Goal: Task Accomplishment & Management: Use online tool/utility

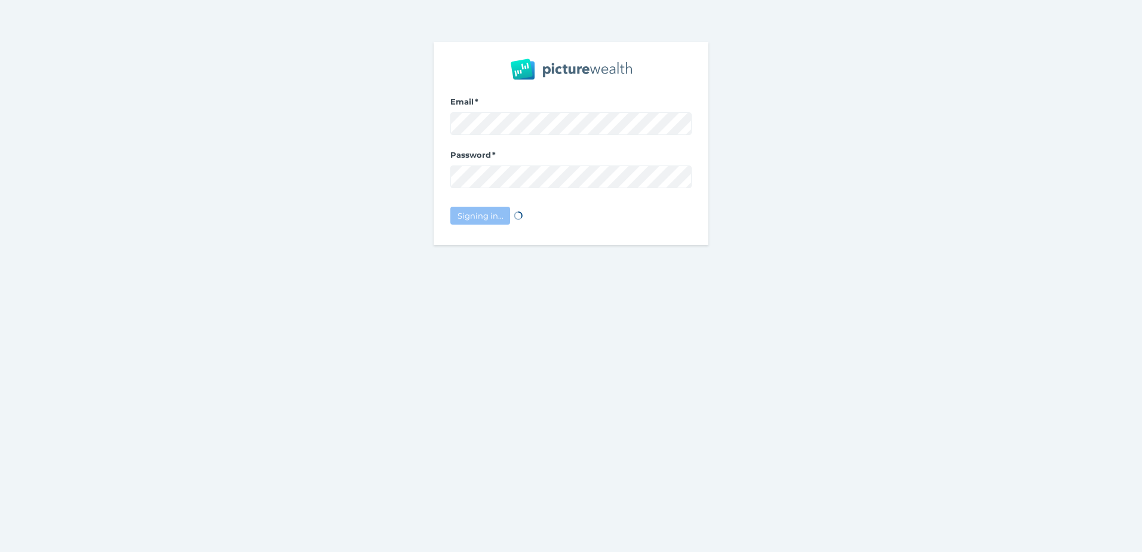
select select "25"
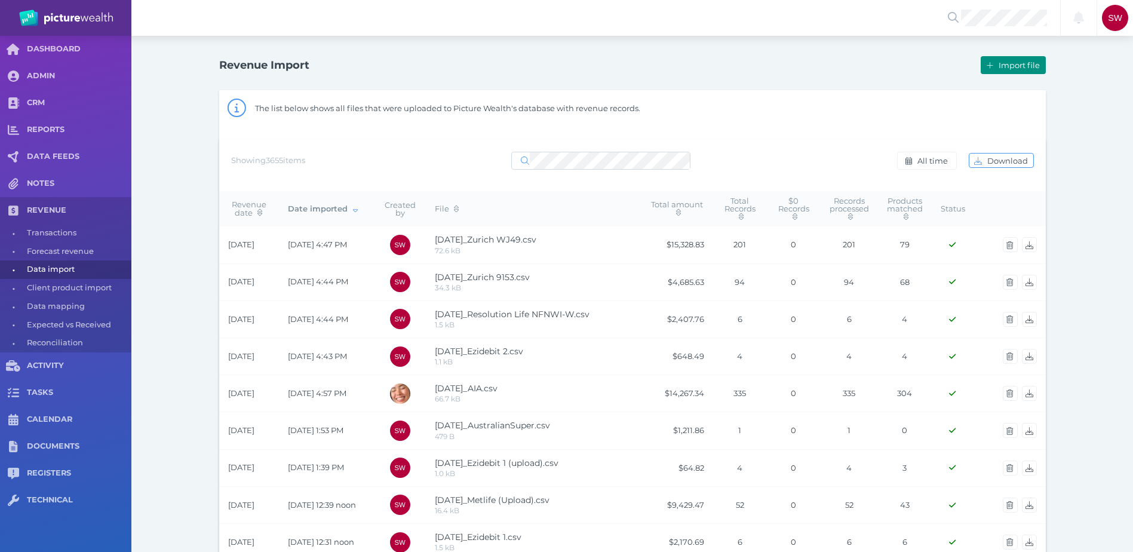
click at [994, 63] on button "Import file" at bounding box center [1012, 65] width 64 height 18
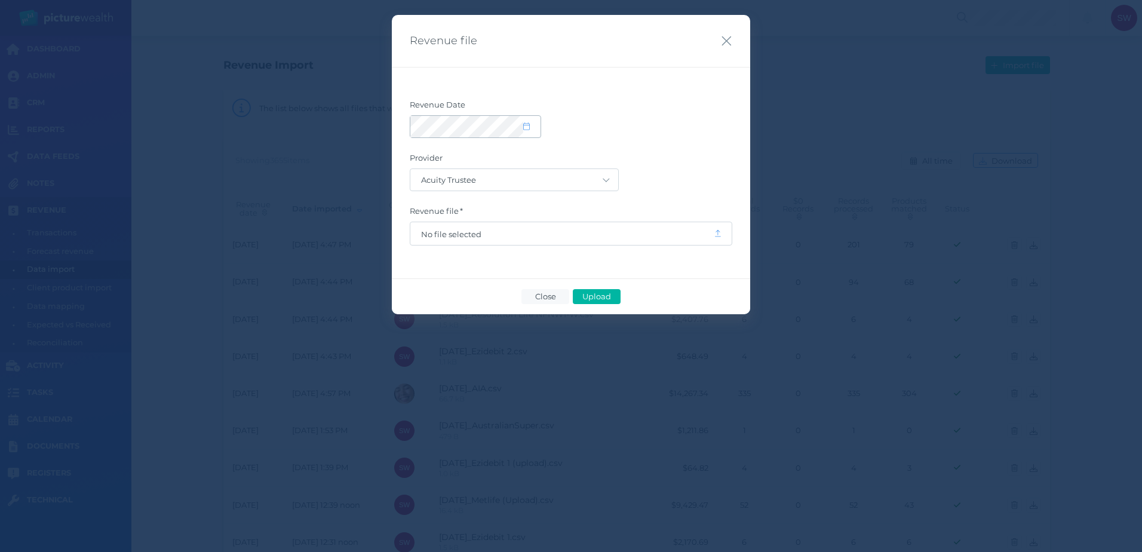
click at [525, 131] on span at bounding box center [531, 127] width 17 height 10
select select "8"
select select "2025"
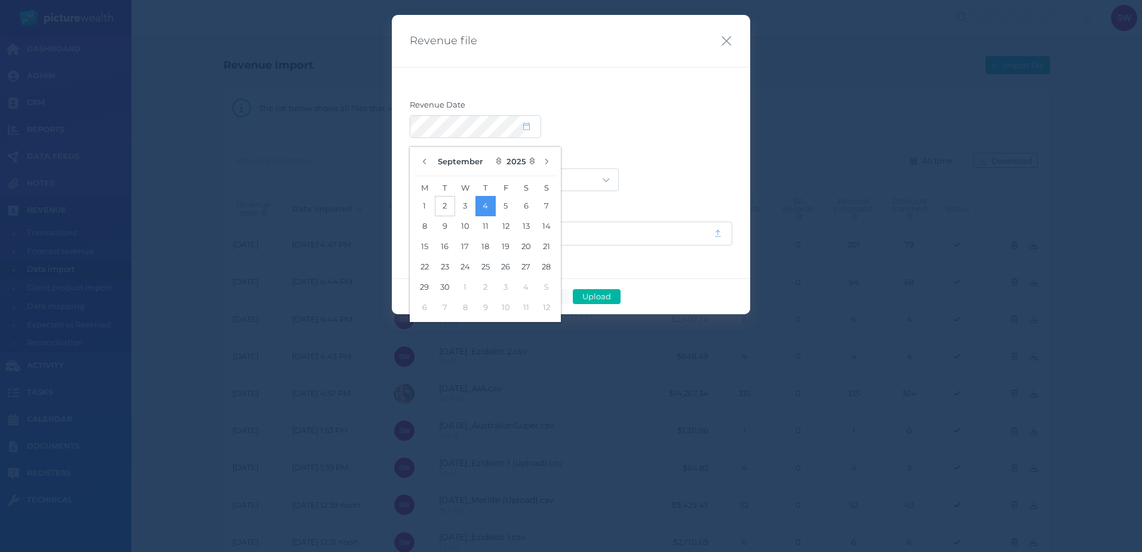
click at [442, 202] on button "2" at bounding box center [445, 206] width 20 height 20
click at [629, 143] on form "Revenue Date Provider Acuity Trustee AIA Australia AMG Super AMP ASGARD Asteron…" at bounding box center [571, 173] width 322 height 146
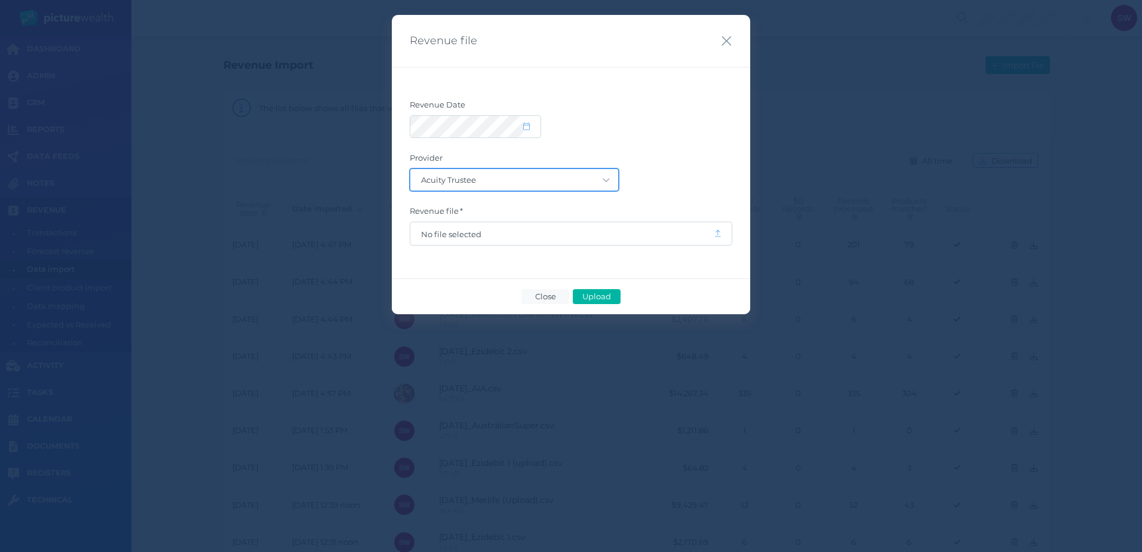
click at [594, 181] on select "Acuity Trustee AIA Australia AMG Super AMP ASGARD Asteron Life Australian Retir…" at bounding box center [514, 179] width 208 height 21
select select "27"
click at [410, 169] on select "Acuity Trustee AIA Australia AMG Super AMP ASGARD Asteron Life Australian Retir…" at bounding box center [514, 179] width 208 height 21
click at [531, 230] on span "No file selected" at bounding box center [562, 234] width 282 height 10
click at [591, 294] on span "Upload" at bounding box center [596, 296] width 39 height 10
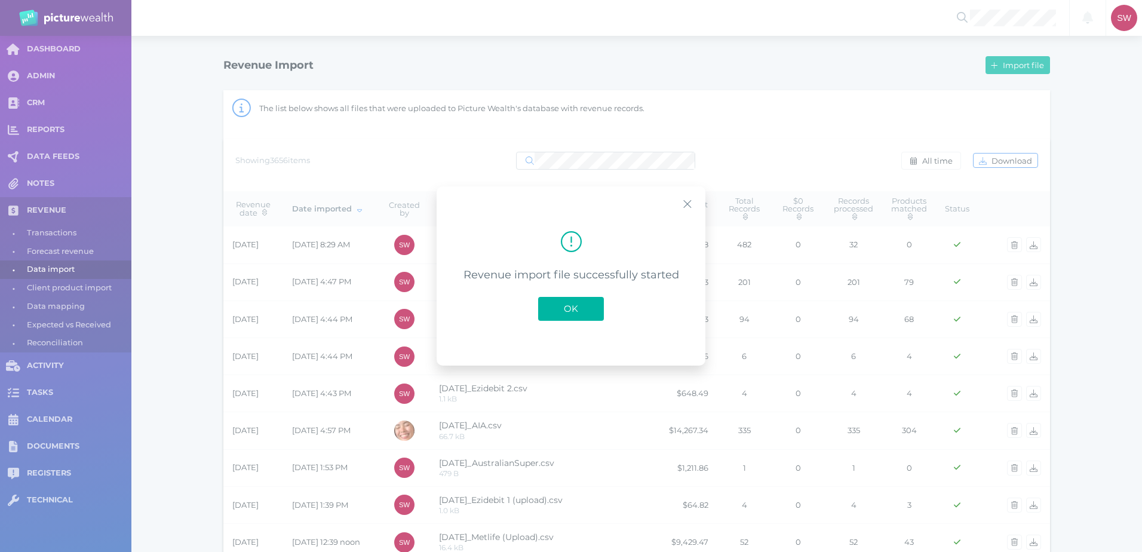
click at [566, 310] on span "OK" at bounding box center [571, 308] width 26 height 11
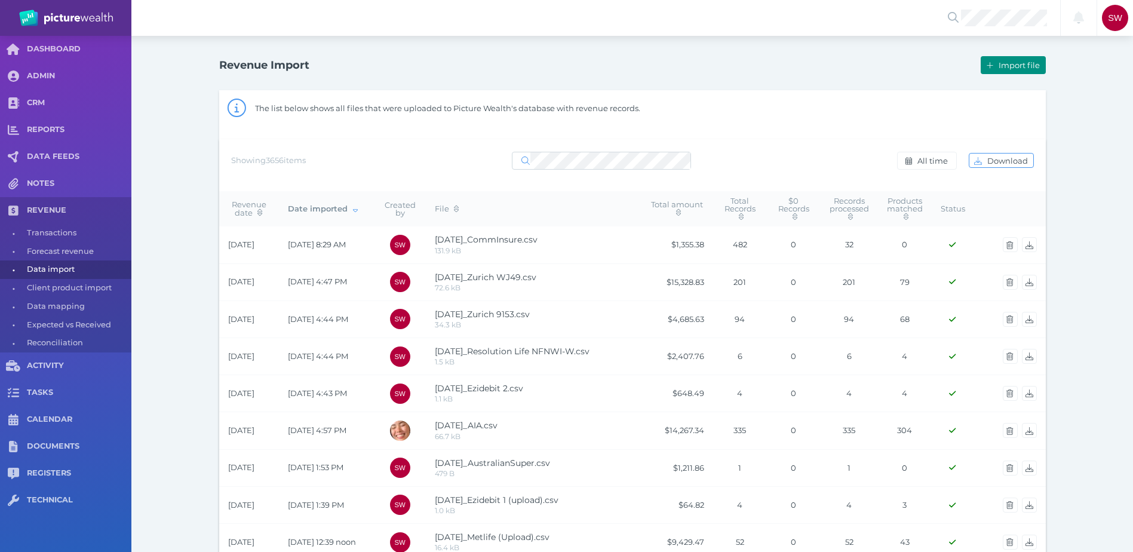
click at [1030, 63] on span "Import file" at bounding box center [1020, 65] width 49 height 10
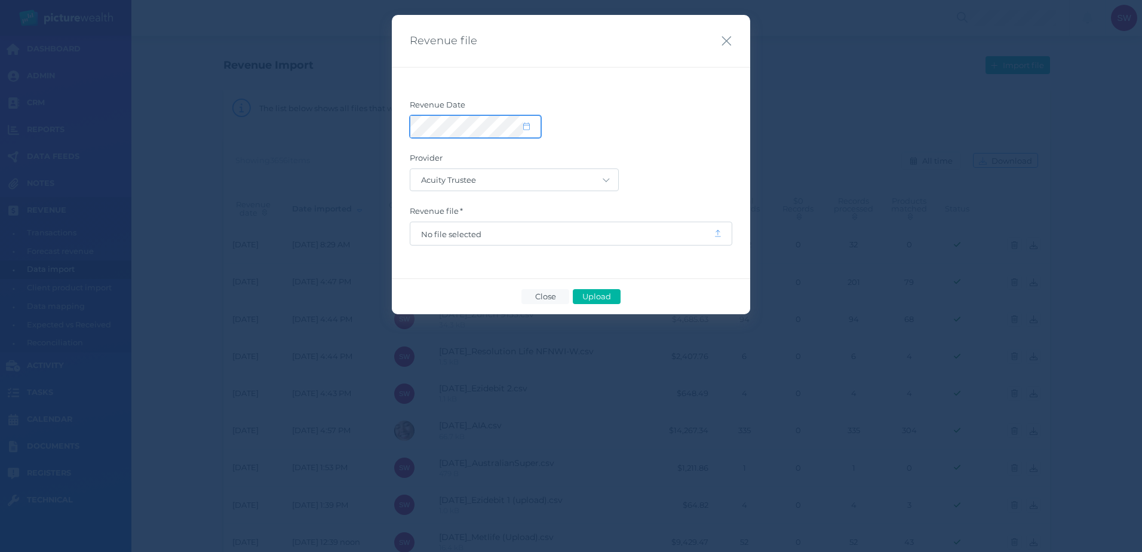
select select "8"
select select "2025"
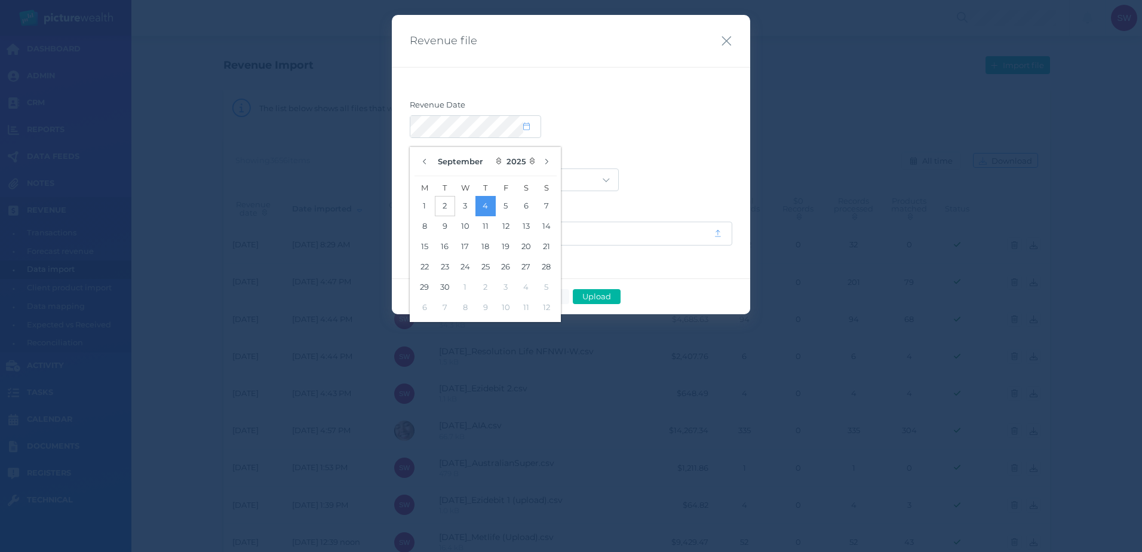
click at [446, 206] on button "2" at bounding box center [445, 206] width 20 height 20
drag, startPoint x: 702, startPoint y: 135, endPoint x: 685, endPoint y: 143, distance: 17.9
click at [700, 135] on div at bounding box center [571, 126] width 322 height 23
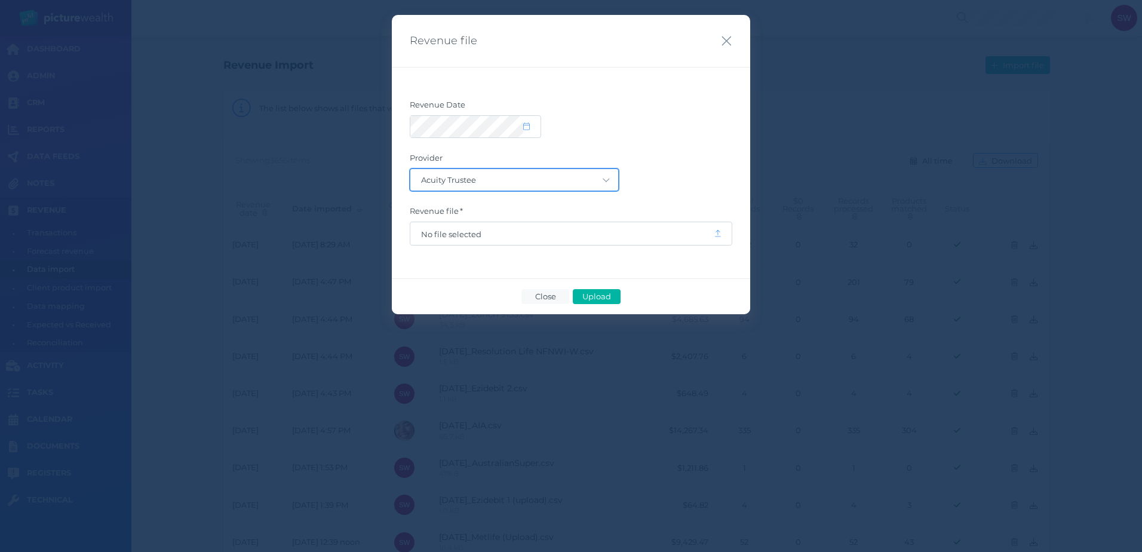
click at [611, 177] on select "Acuity Trustee AIA Australia AMG Super AMP ASGARD Asteron Life Australian Retir…" at bounding box center [514, 179] width 208 height 21
select select "68"
click at [410, 169] on select "Acuity Trustee AIA Australia AMG Super AMP ASGARD Asteron Life Australian Retir…" at bounding box center [514, 179] width 208 height 21
click at [472, 230] on span "No file selected" at bounding box center [562, 234] width 282 height 10
click at [603, 292] on span "Upload" at bounding box center [596, 296] width 39 height 10
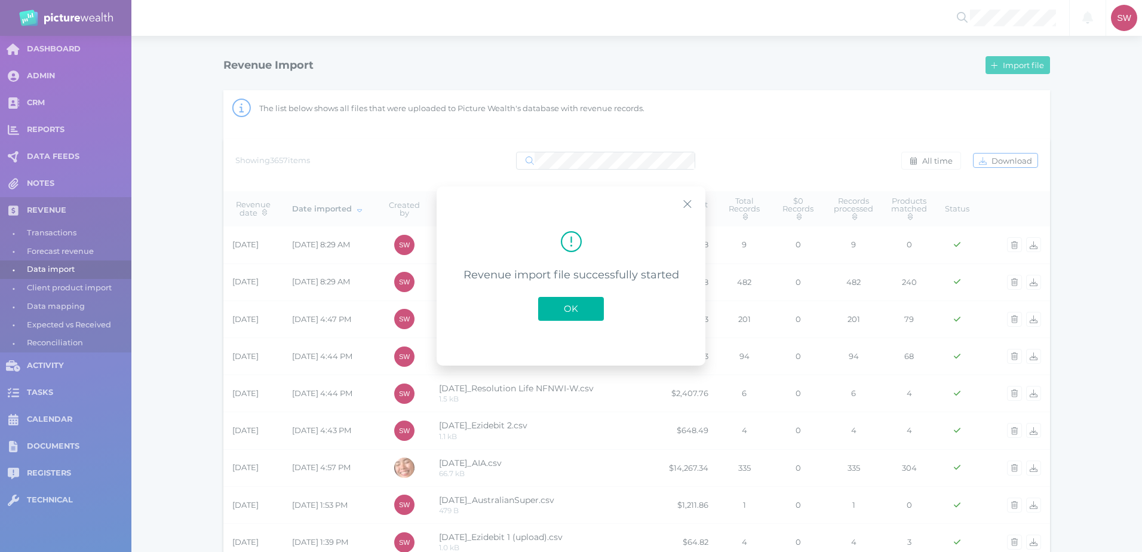
click at [547, 300] on button "OK" at bounding box center [571, 309] width 66 height 24
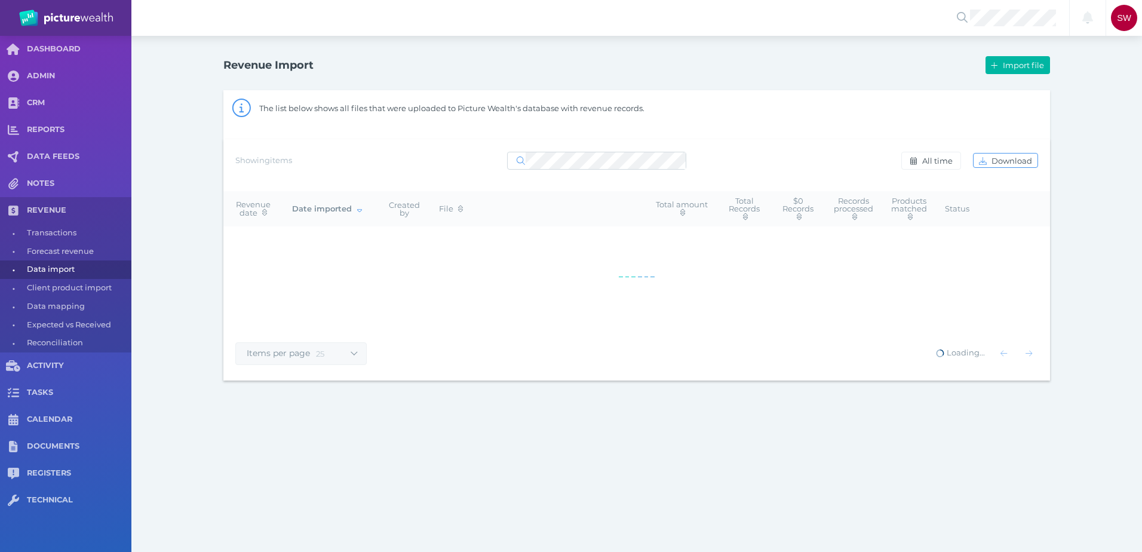
select select "25"
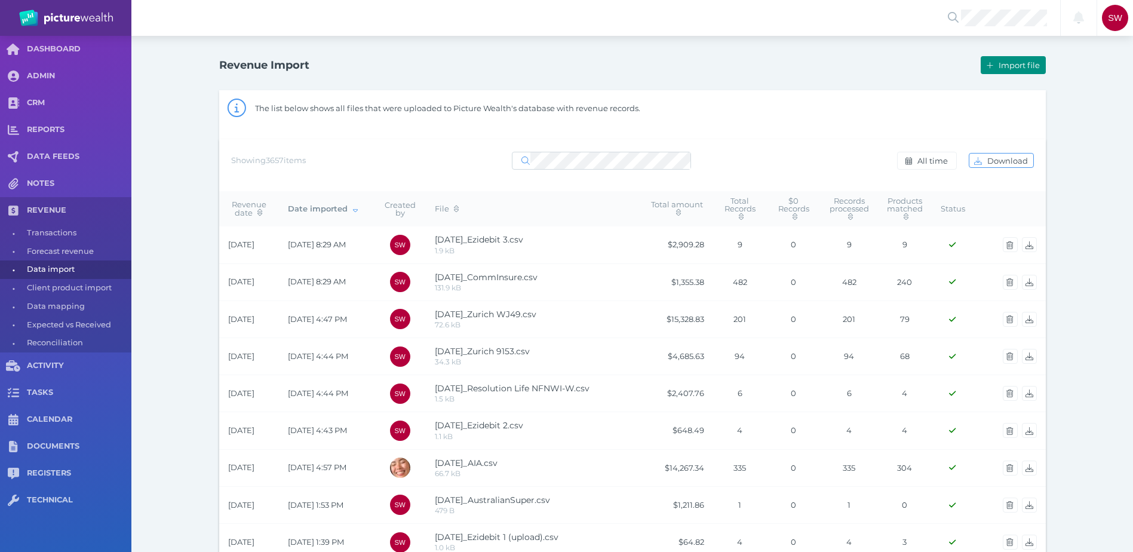
click at [1003, 67] on span "Import file" at bounding box center [1020, 65] width 49 height 10
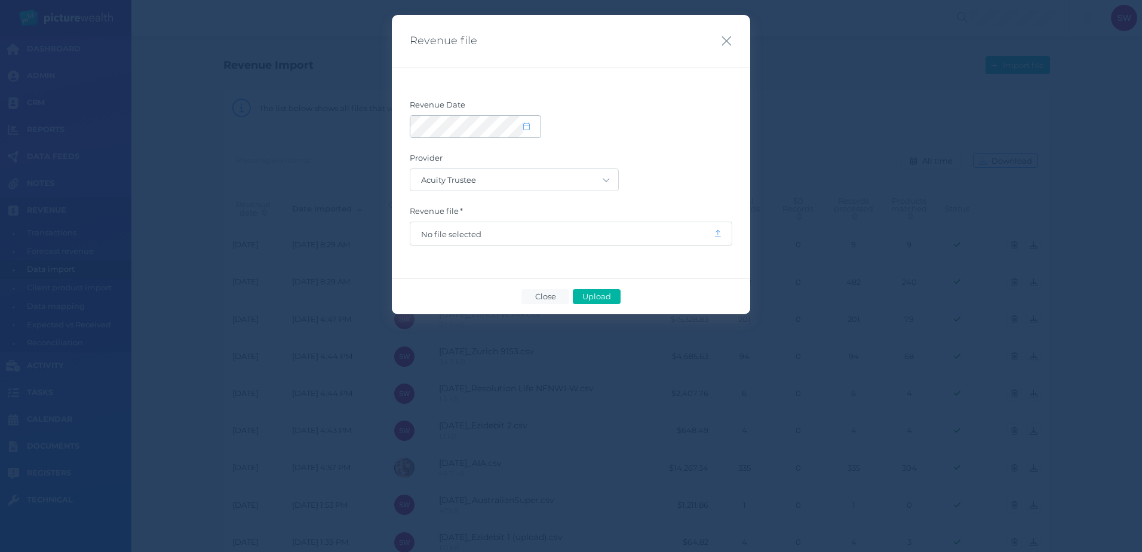
click at [524, 124] on icon at bounding box center [526, 126] width 7 height 8
select select "8"
select select "2025"
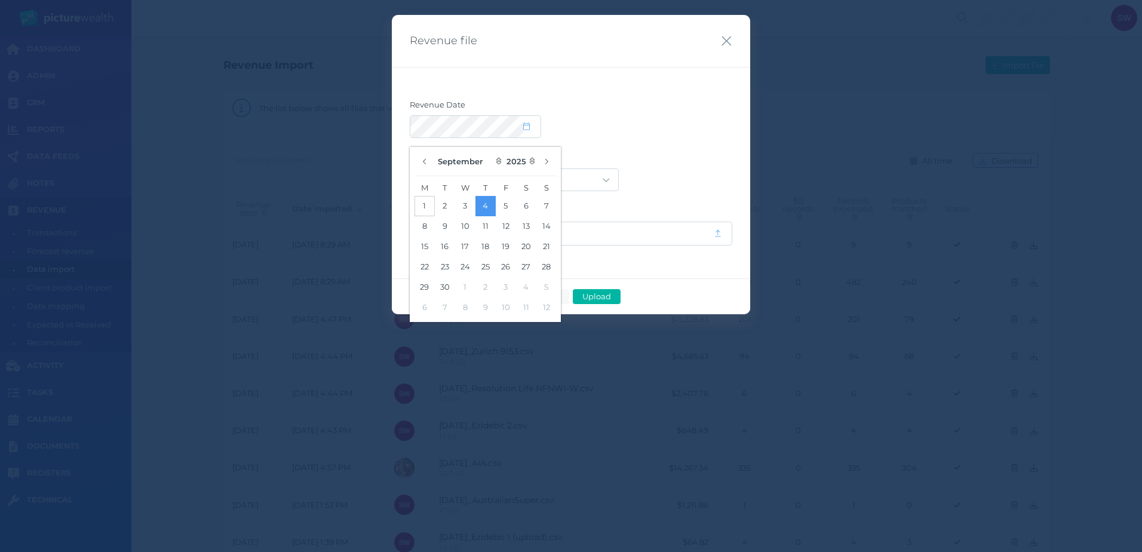
click at [425, 204] on button "1" at bounding box center [424, 206] width 20 height 20
click at [650, 96] on div "Revenue Date Provider Acuity Trustee AIA Australia AMG Super AMP ASGARD Asteron…" at bounding box center [571, 172] width 358 height 211
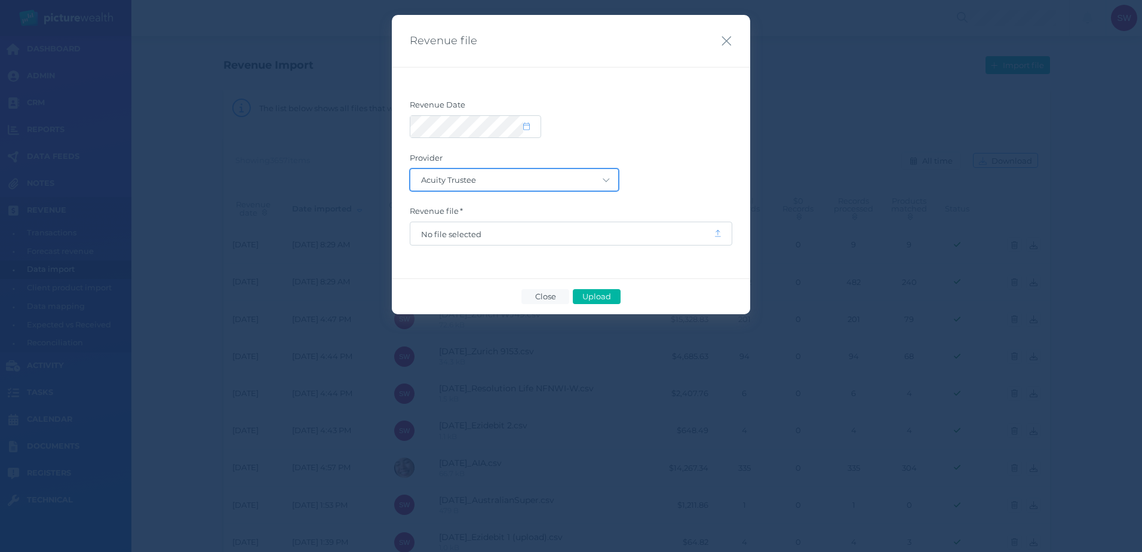
click at [599, 182] on select "Acuity Trustee AIA Australia AMG Super AMP ASGARD Asteron Life Australian Retir…" at bounding box center [514, 179] width 208 height 21
select select "126"
click at [410, 169] on select "Acuity Trustee AIA Australia AMG Super AMP ASGARD Asteron Life Australian Retir…" at bounding box center [514, 179] width 208 height 21
click at [595, 298] on span "Upload" at bounding box center [596, 296] width 39 height 10
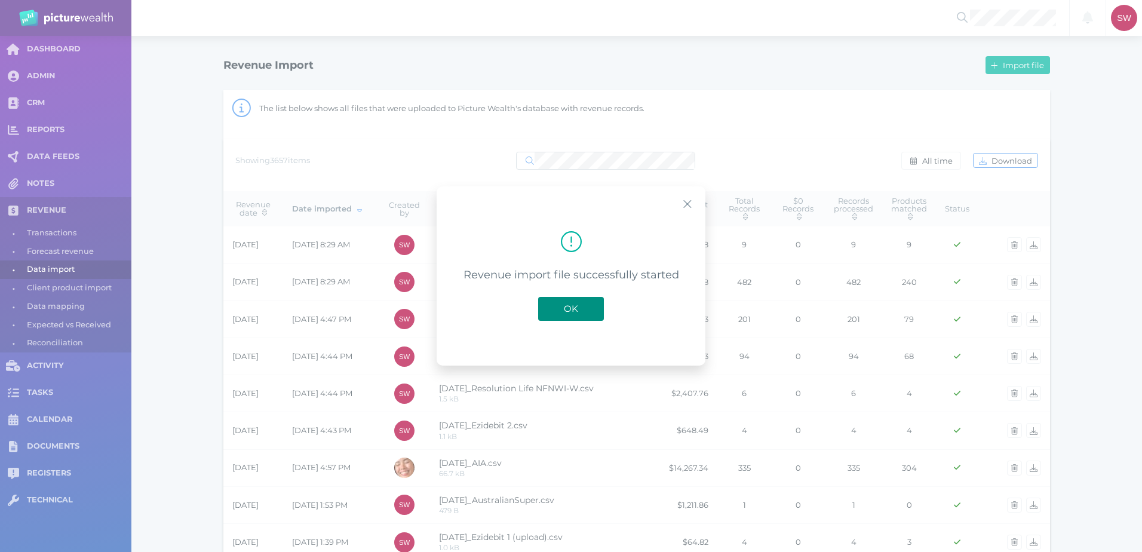
click at [595, 313] on button "OK" at bounding box center [571, 309] width 66 height 24
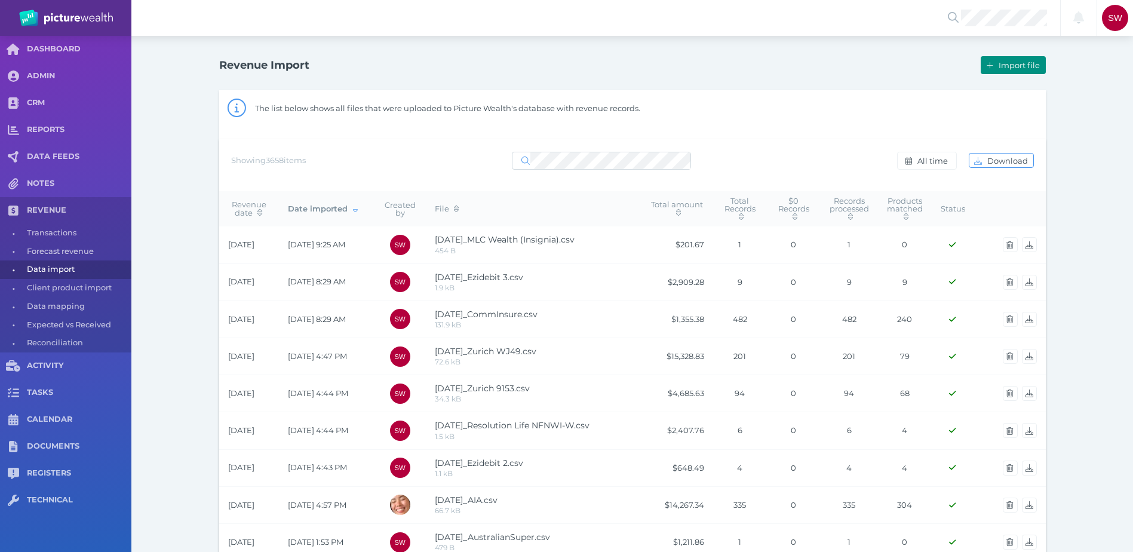
click at [1000, 66] on span "Import file" at bounding box center [1020, 65] width 49 height 10
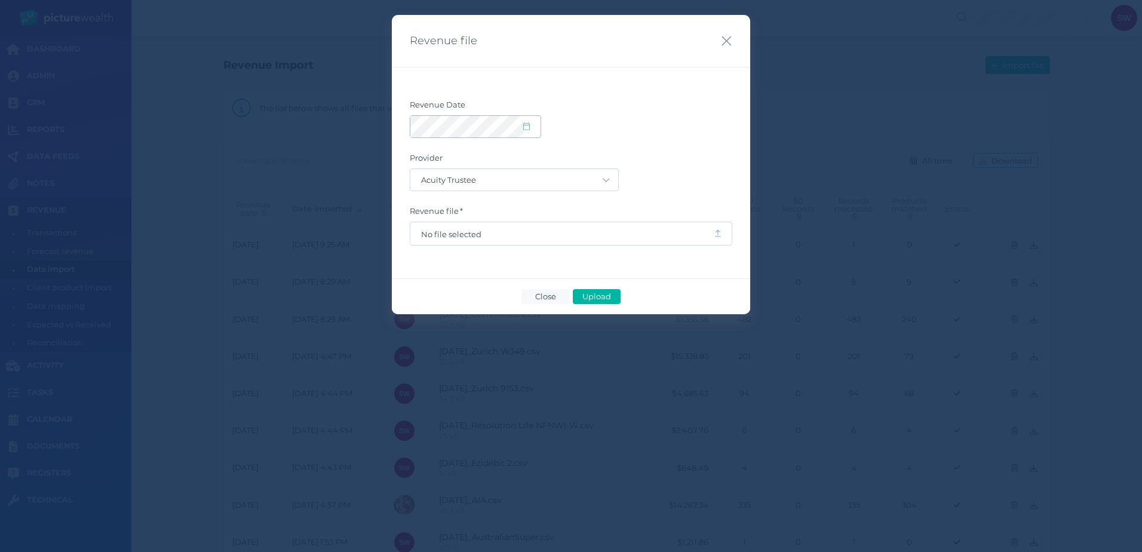
click at [527, 127] on icon at bounding box center [526, 126] width 7 height 8
select select "8"
select select "2025"
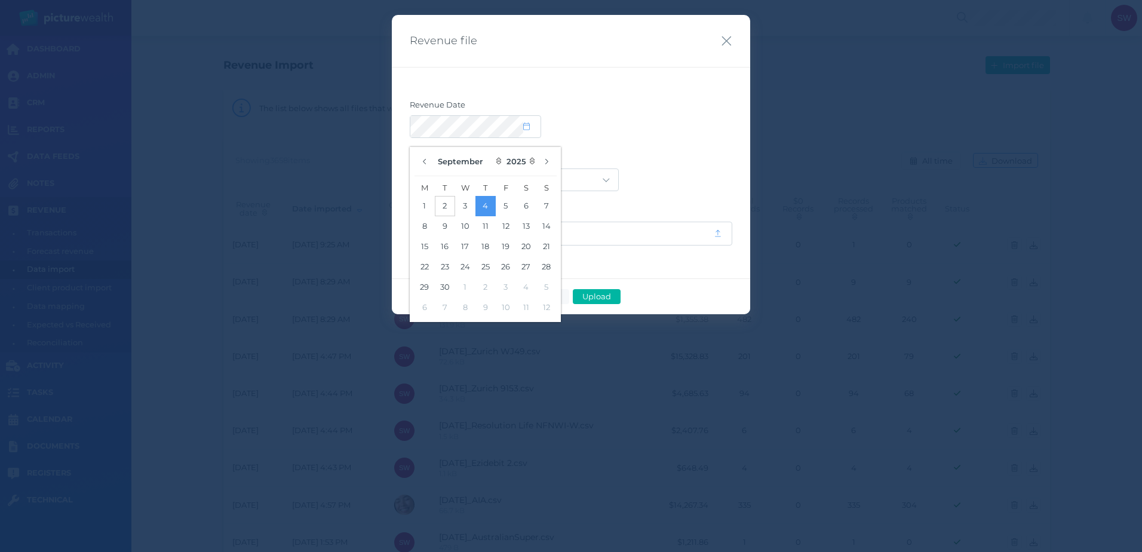
click at [446, 207] on button "2" at bounding box center [445, 206] width 20 height 20
click at [666, 142] on form "Revenue Date Provider Acuity Trustee AIA Australia AMG Super AMP ASGARD Asteron…" at bounding box center [571, 173] width 322 height 146
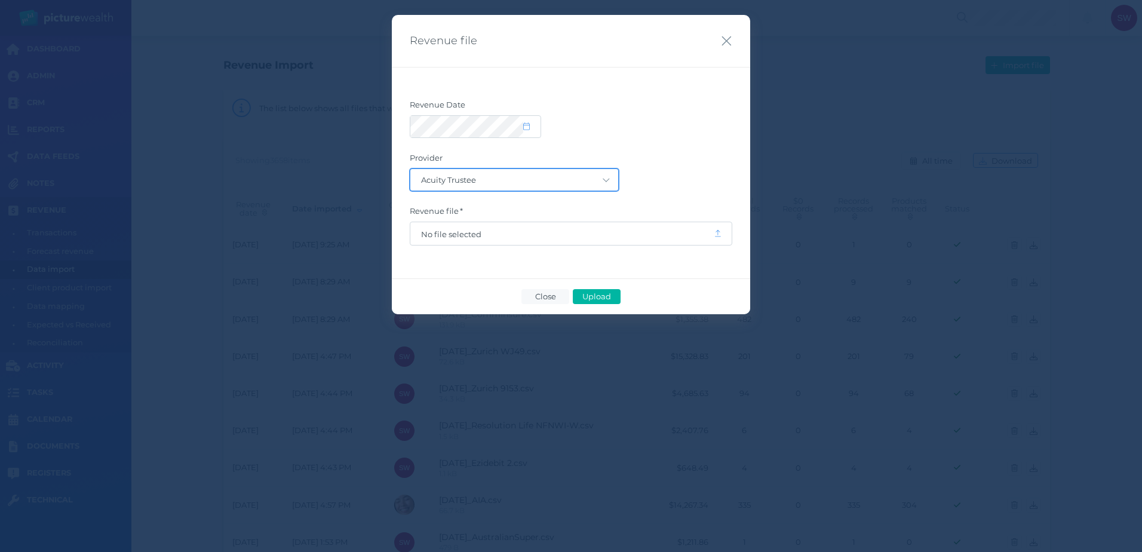
click at [582, 186] on select "Acuity Trustee AIA Australia AMG Super AMP ASGARD Asteron Life Australian Retir…" at bounding box center [514, 179] width 208 height 21
select select "19"
click at [410, 169] on select "Acuity Trustee AIA Australia AMG Super AMP ASGARD Asteron Life Australian Retir…" at bounding box center [514, 179] width 208 height 21
click at [570, 226] on span "No file selected" at bounding box center [561, 233] width 303 height 23
click at [565, 232] on span "No file selected" at bounding box center [562, 234] width 282 height 10
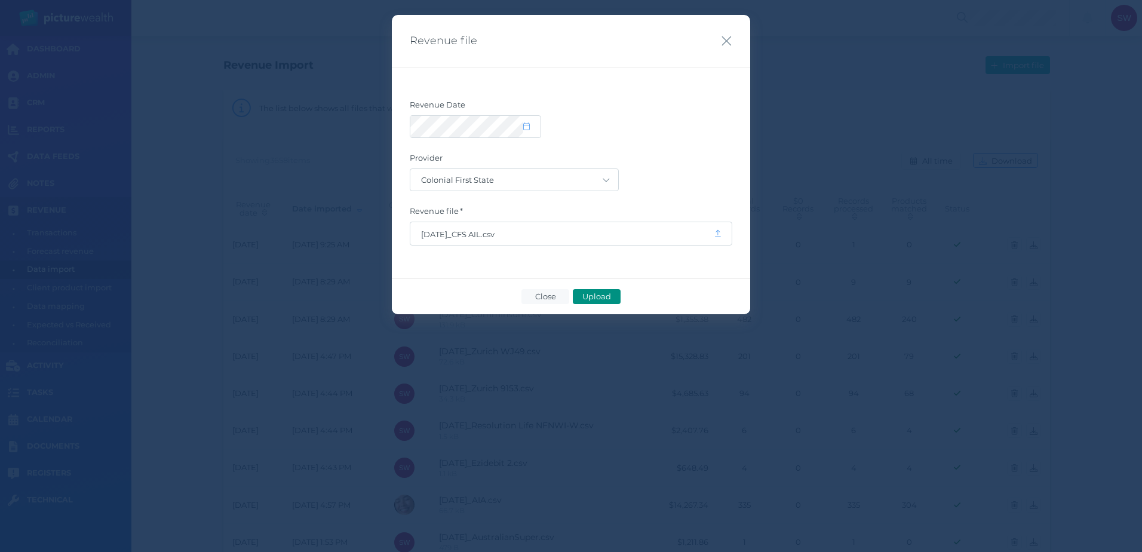
click at [606, 297] on span "Upload" at bounding box center [596, 296] width 39 height 10
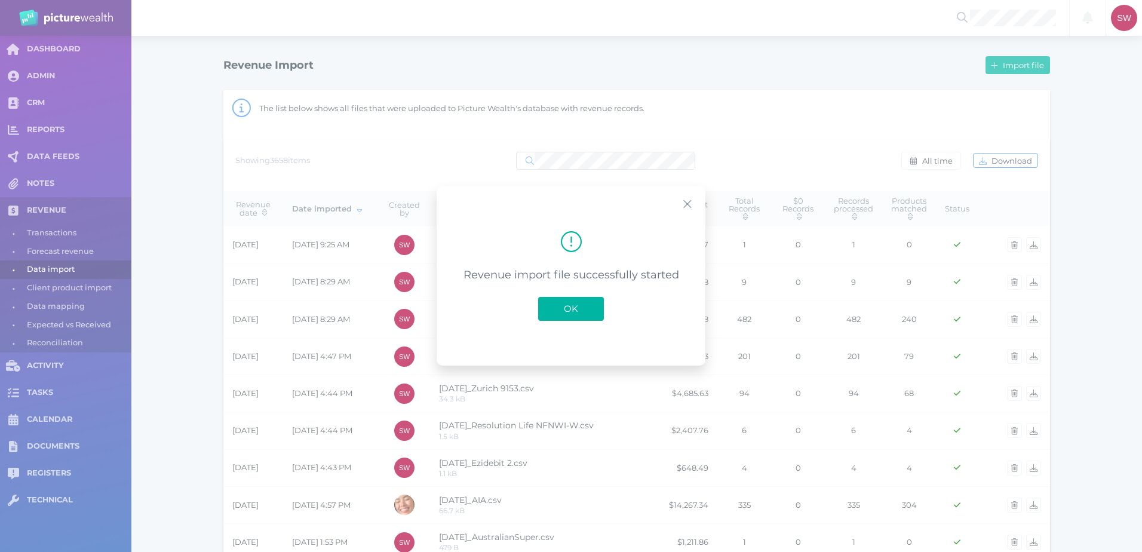
click at [571, 319] on button "OK" at bounding box center [571, 309] width 66 height 24
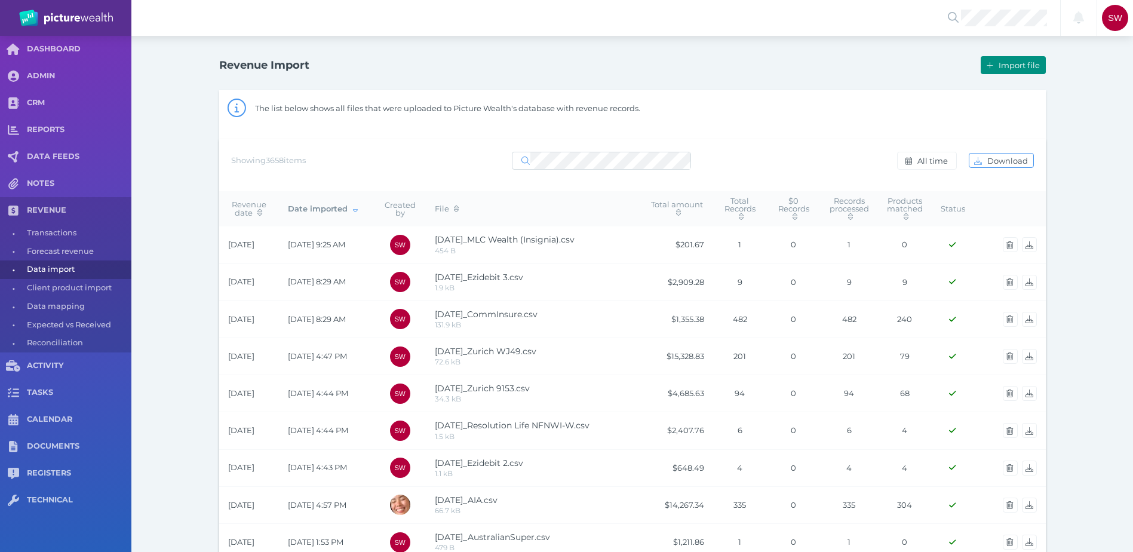
click at [1008, 67] on span "Import file" at bounding box center [1020, 65] width 49 height 10
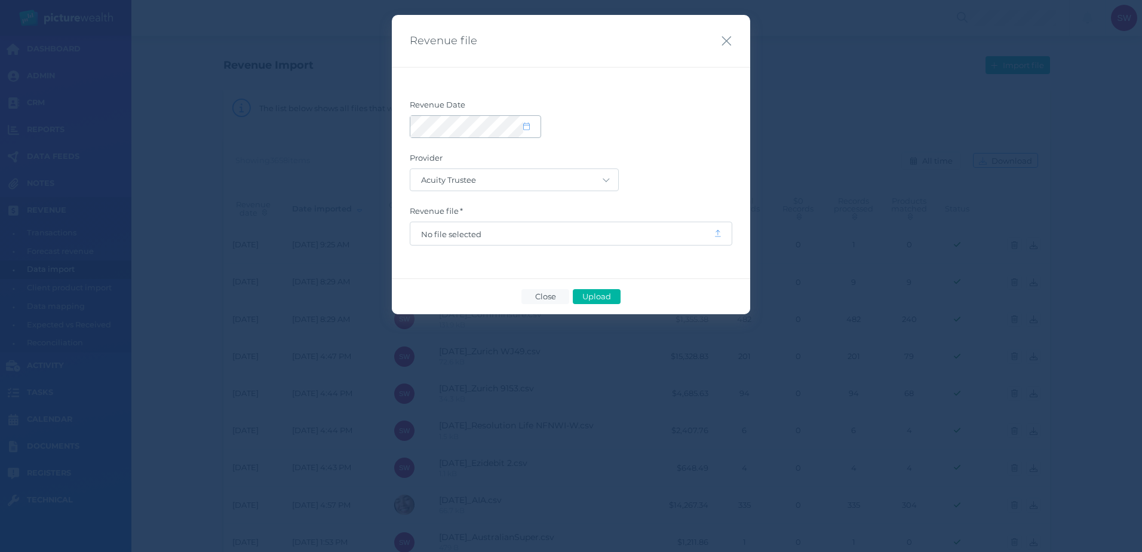
click at [528, 136] on div at bounding box center [475, 126] width 130 height 21
click at [525, 127] on icon at bounding box center [526, 126] width 7 height 8
select select "8"
select select "2025"
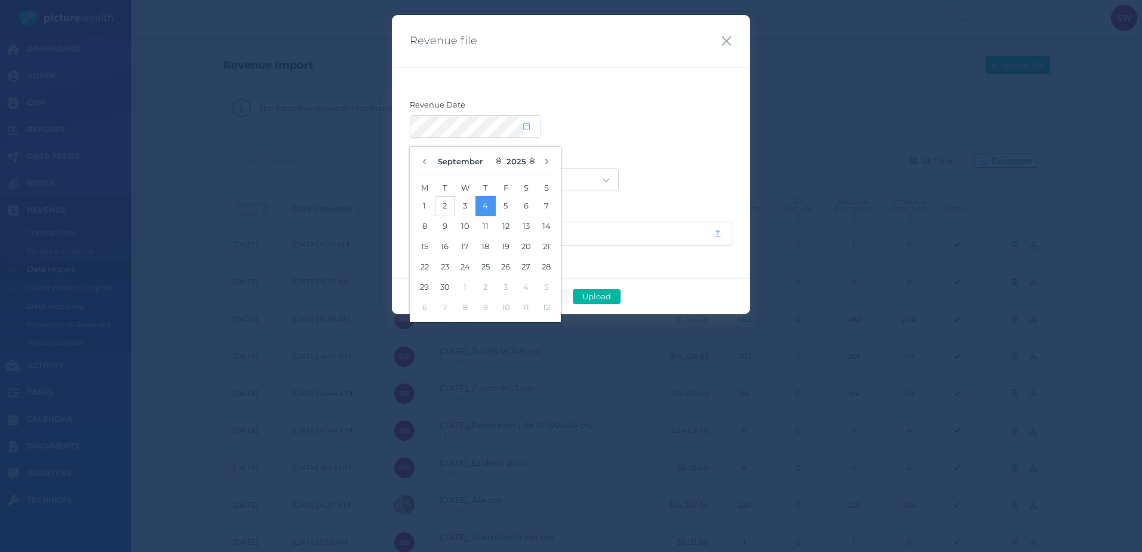
drag, startPoint x: 441, startPoint y: 208, endPoint x: 453, endPoint y: 204, distance: 13.2
click at [441, 210] on button "2" at bounding box center [445, 206] width 20 height 20
click at [662, 142] on form "Revenue Date Provider Acuity Trustee AIA Australia AMG Super AMP ASGARD Asteron…" at bounding box center [571, 173] width 322 height 146
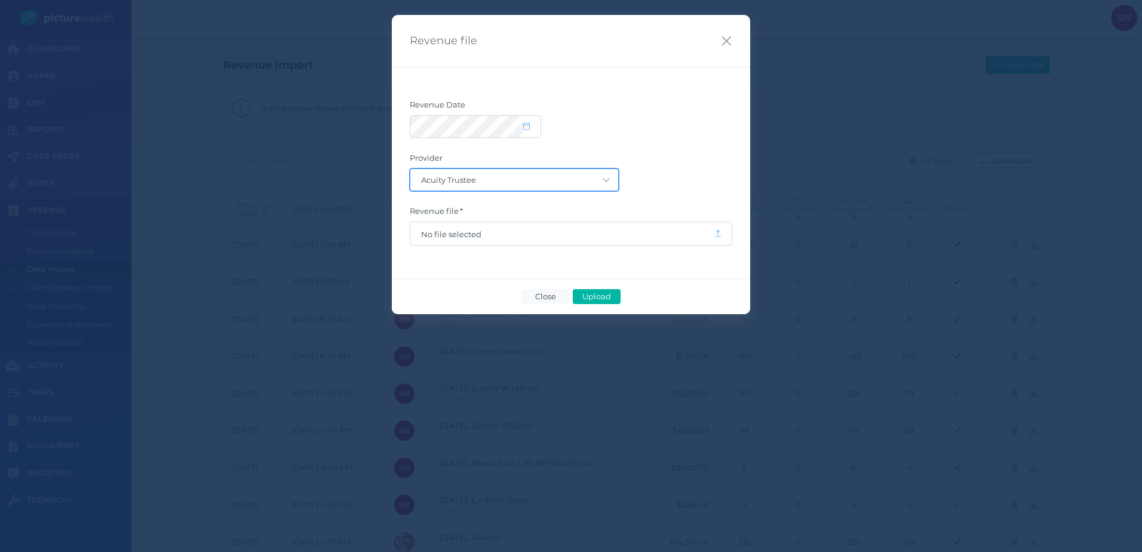
click at [592, 185] on select "Acuity Trustee AIA Australia AMG Super AMP ASGARD Asteron Life Australian Retir…" at bounding box center [514, 179] width 208 height 21
select select "19"
click at [410, 169] on select "Acuity Trustee AIA Australia AMG Super AMP ASGARD Asteron Life Australian Retir…" at bounding box center [514, 179] width 208 height 21
click at [556, 236] on span "No file selected" at bounding box center [562, 234] width 282 height 10
click at [589, 295] on span "Upload" at bounding box center [596, 296] width 39 height 10
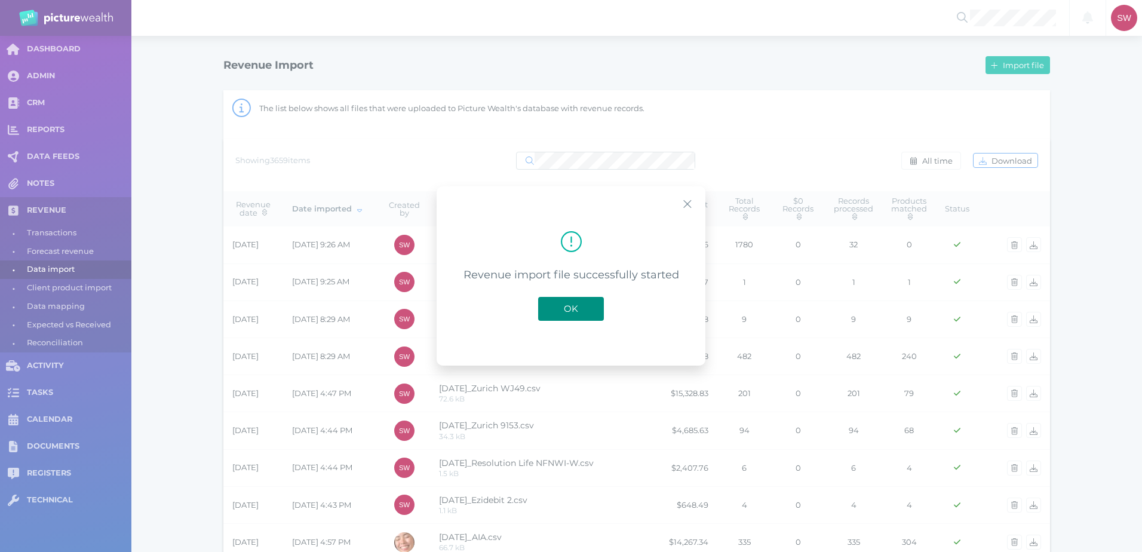
click at [588, 312] on button "OK" at bounding box center [571, 309] width 66 height 24
